Goal: Task Accomplishment & Management: Use online tool/utility

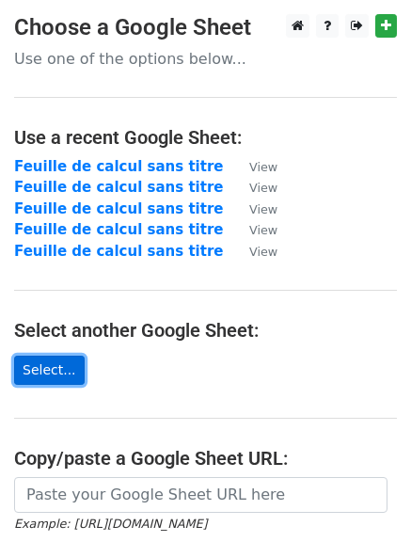
click at [52, 370] on link "Select..." at bounding box center [49, 369] width 71 height 29
click at [47, 369] on link "Select..." at bounding box center [49, 369] width 71 height 29
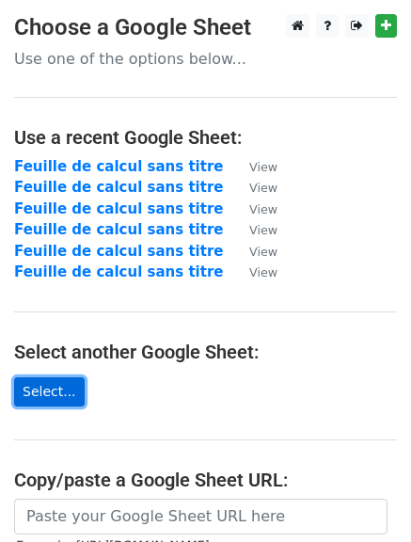
click at [49, 385] on link "Select..." at bounding box center [49, 391] width 71 height 29
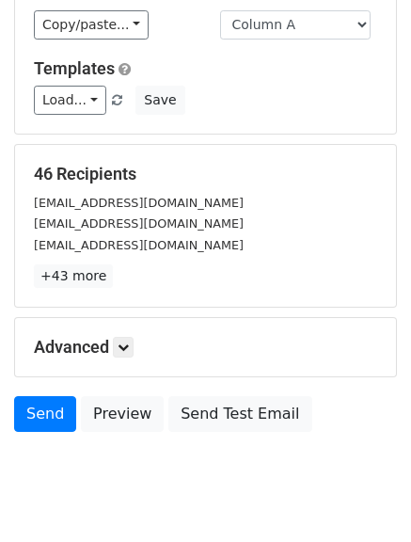
scroll to position [146, 0]
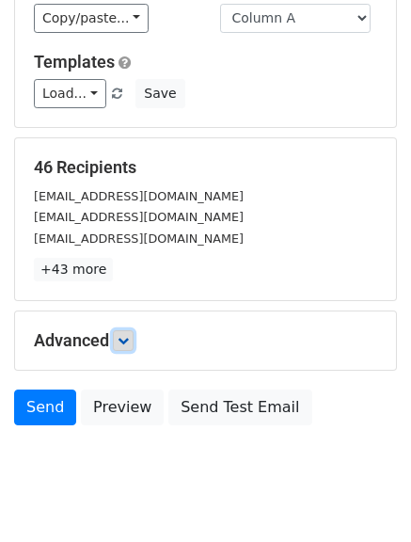
click at [129, 342] on icon at bounding box center [123, 340] width 11 height 11
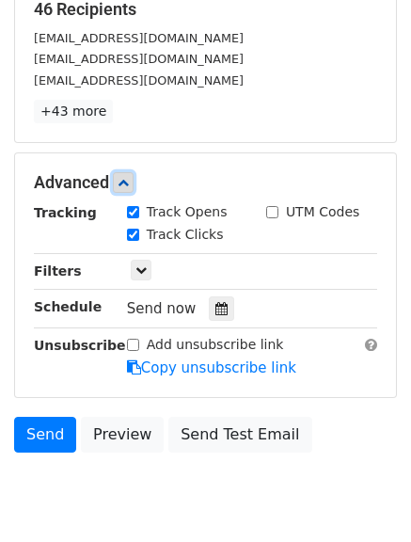
scroll to position [310, 0]
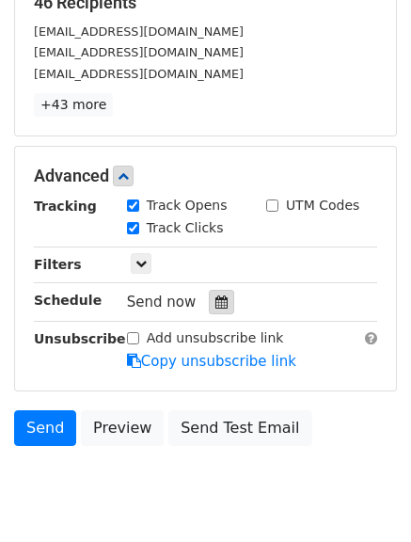
click at [215, 295] on icon at bounding box center [221, 301] width 12 height 13
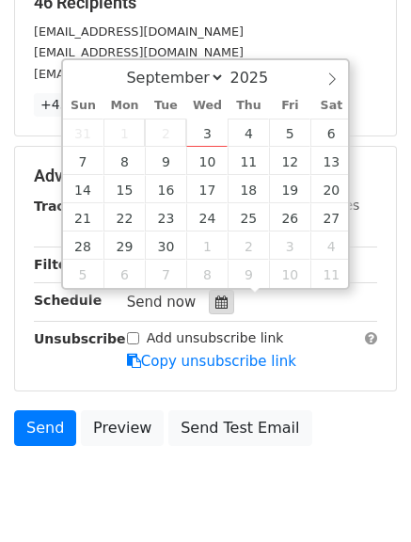
click at [215, 295] on icon at bounding box center [221, 301] width 12 height 13
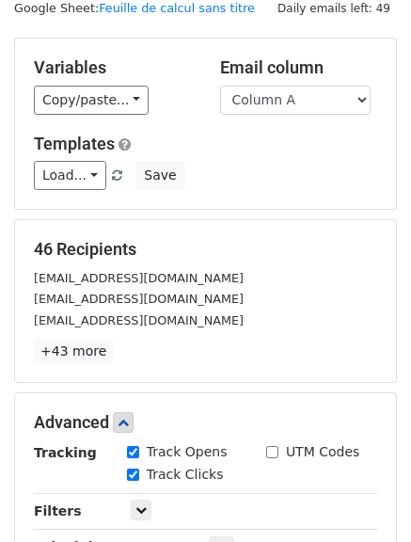
scroll to position [0, 0]
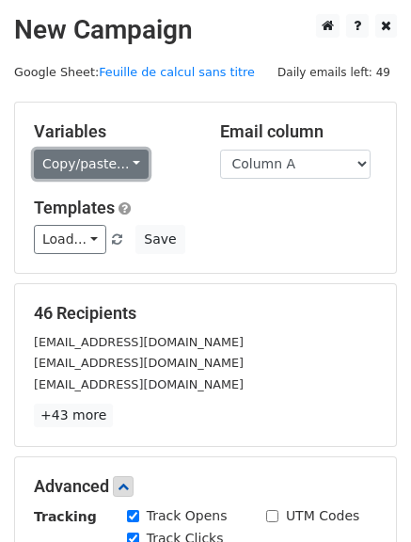
click at [125, 165] on link "Copy/paste..." at bounding box center [91, 164] width 115 height 29
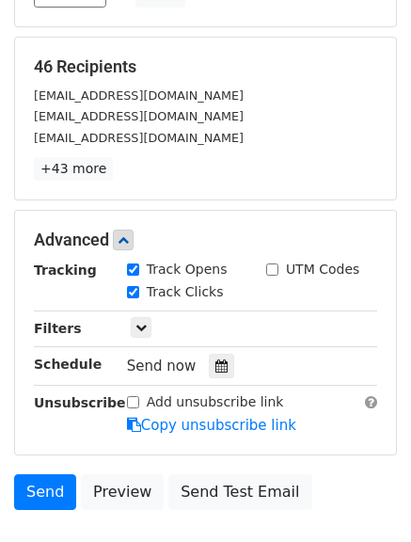
scroll to position [293, 0]
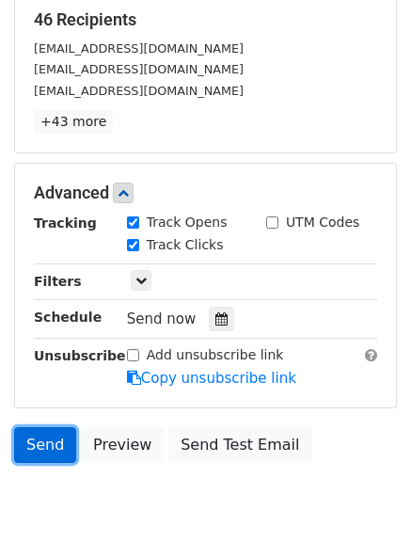
click at [42, 440] on link "Send" at bounding box center [45, 445] width 62 height 36
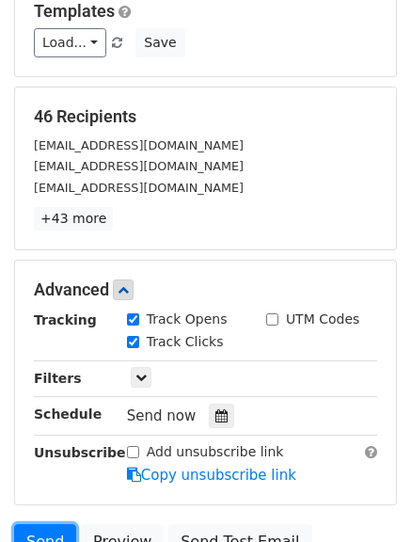
scroll to position [0, 0]
